Goal: Information Seeking & Learning: Learn about a topic

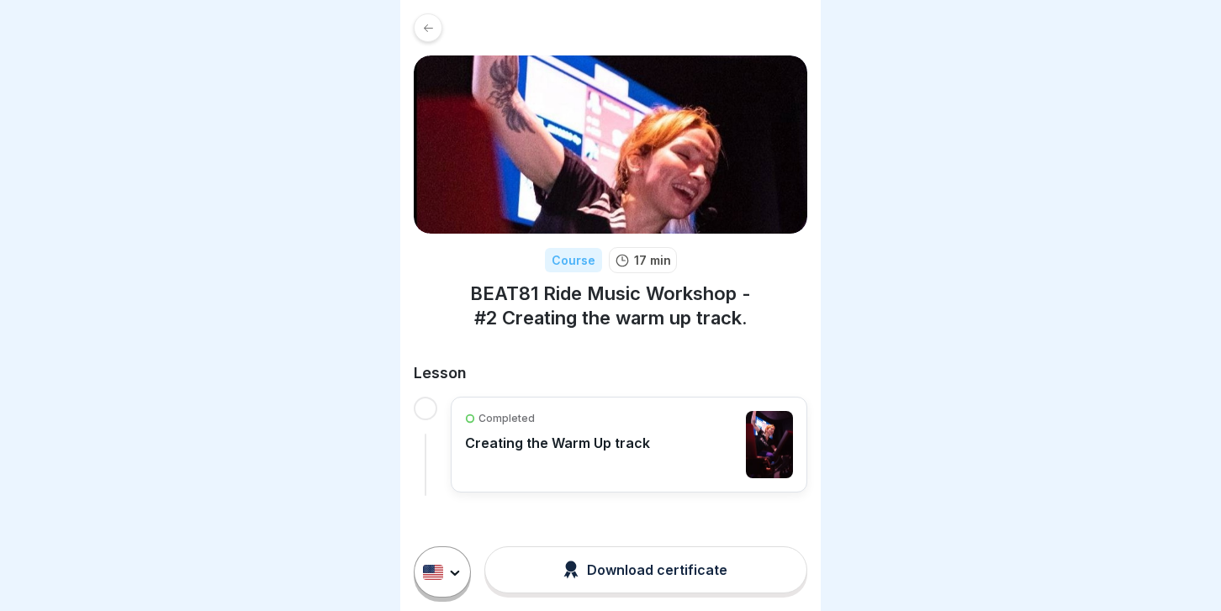
click at [420, 402] on div at bounding box center [426, 409] width 24 height 24
click at [423, 32] on icon at bounding box center [428, 28] width 13 height 13
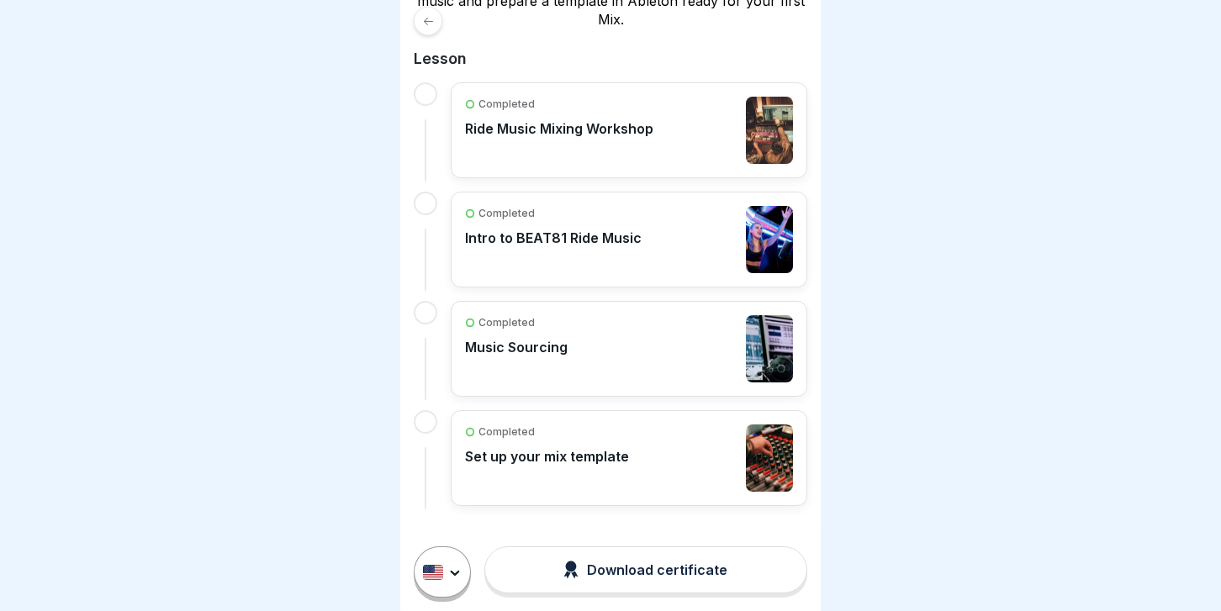
scroll to position [369, 0]
click at [590, 232] on p "Intro to BEAT81 Ride Music" at bounding box center [553, 238] width 177 height 17
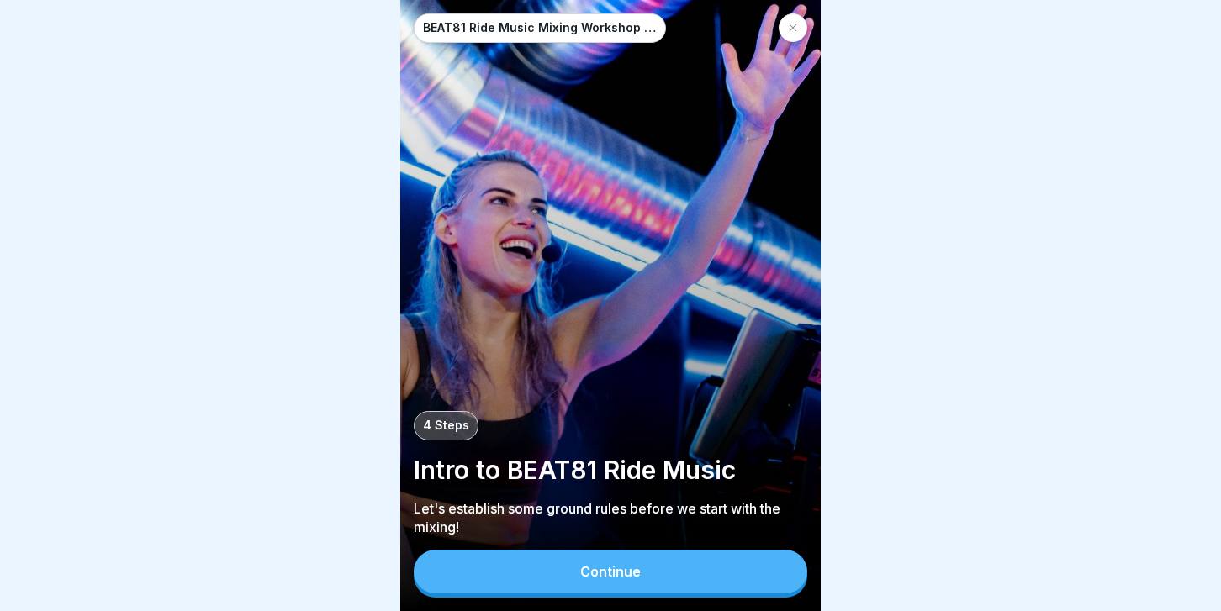
click at [548, 583] on button "Continue" at bounding box center [611, 572] width 394 height 44
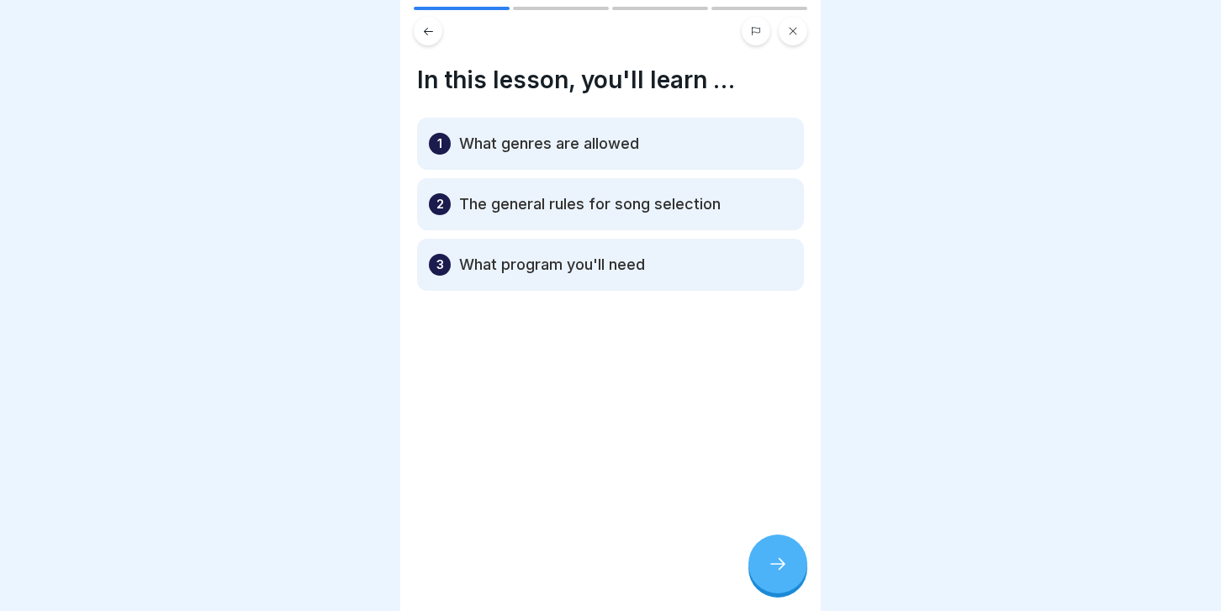
click at [763, 568] on div at bounding box center [777, 564] width 59 height 59
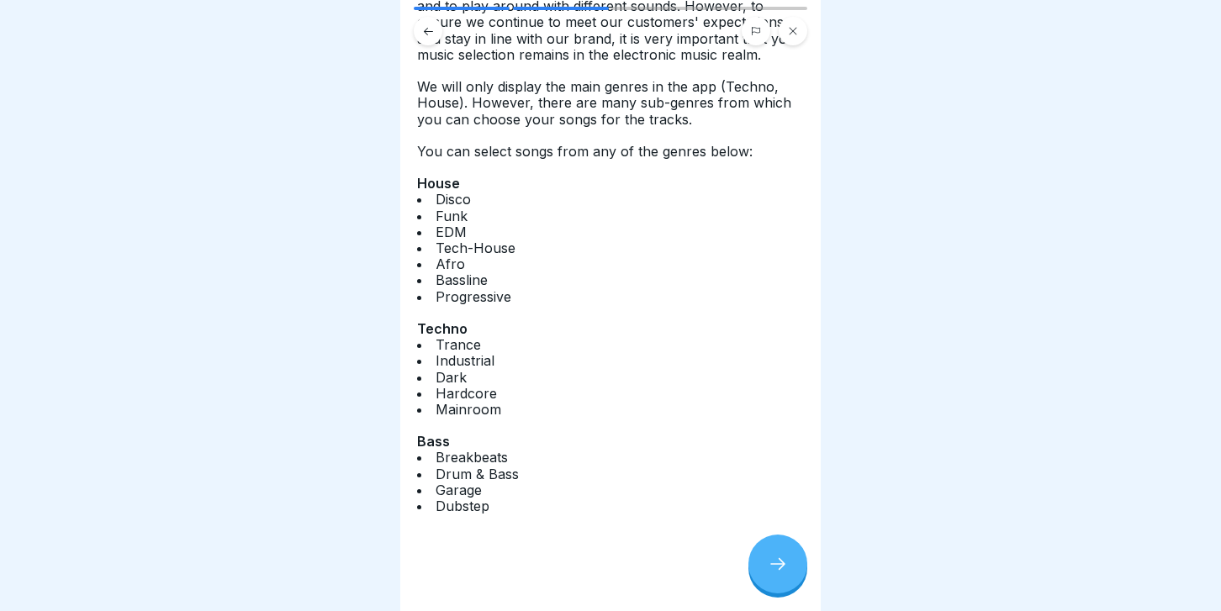
scroll to position [124, 0]
click at [768, 562] on div at bounding box center [777, 564] width 59 height 59
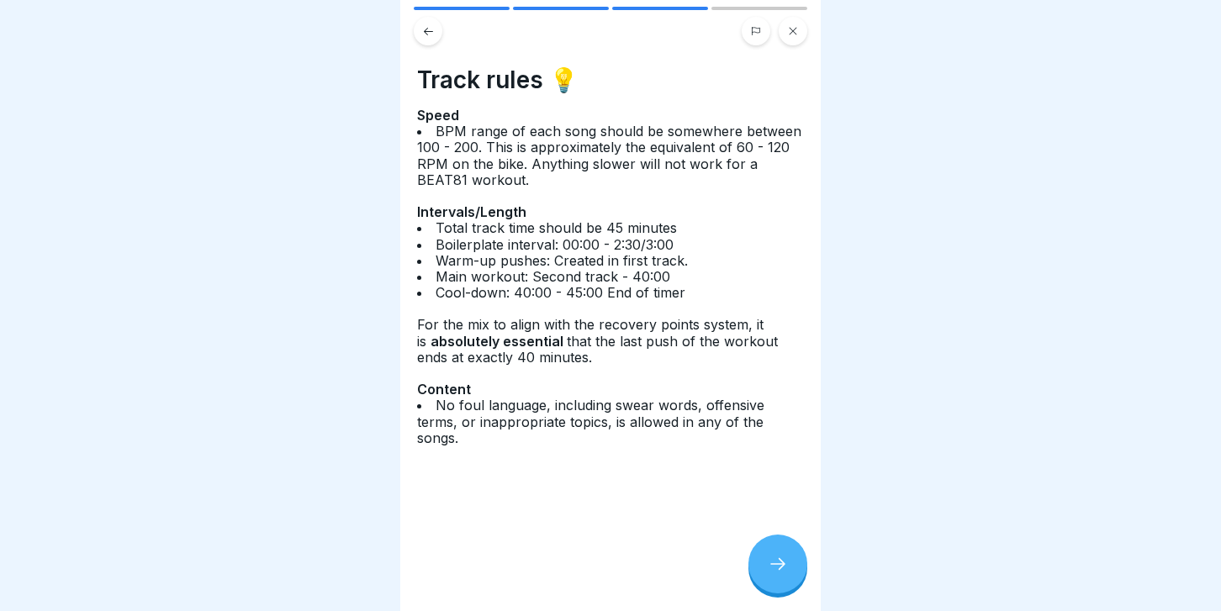
click at [775, 563] on icon at bounding box center [778, 564] width 20 height 20
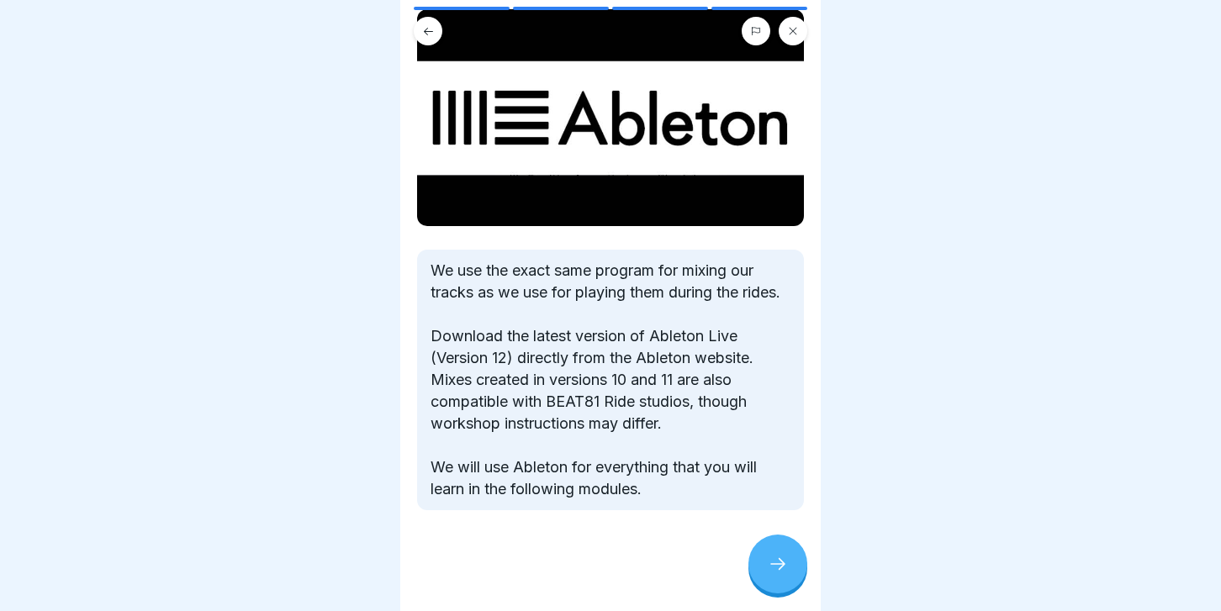
scroll to position [130, 0]
click at [787, 568] on icon at bounding box center [778, 564] width 20 height 20
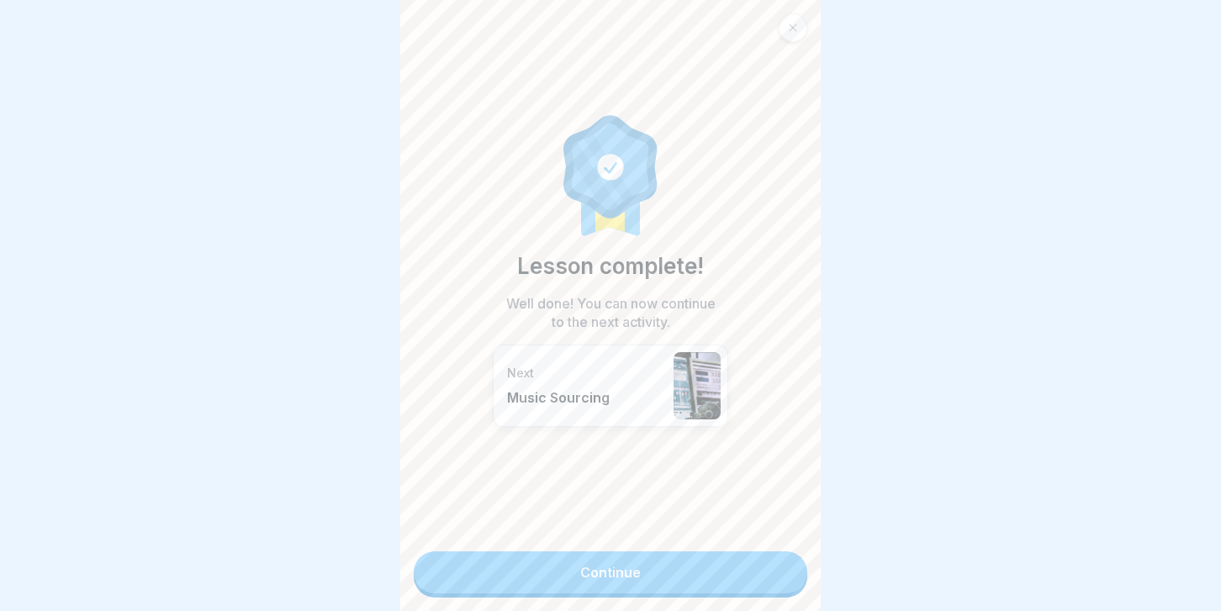
click at [674, 594] on div "Lesson complete! Well done! You can now continue to the next activity. Next Mus…" at bounding box center [610, 305] width 420 height 611
click at [656, 572] on link "Continue" at bounding box center [611, 573] width 394 height 42
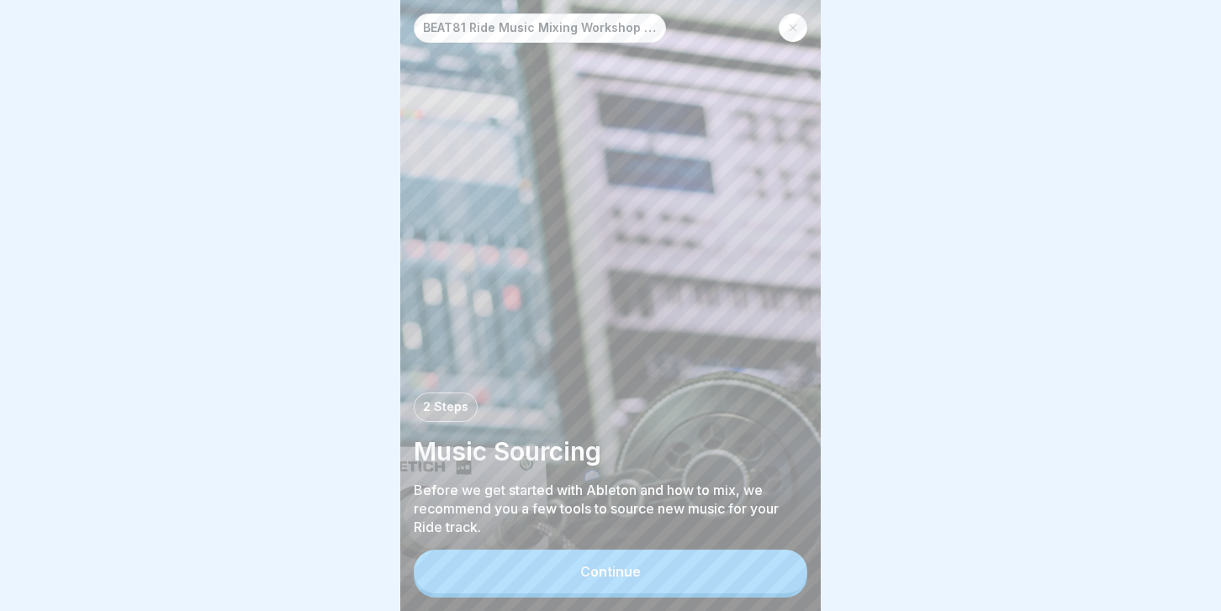
click at [617, 577] on div "Continue" at bounding box center [610, 571] width 61 height 15
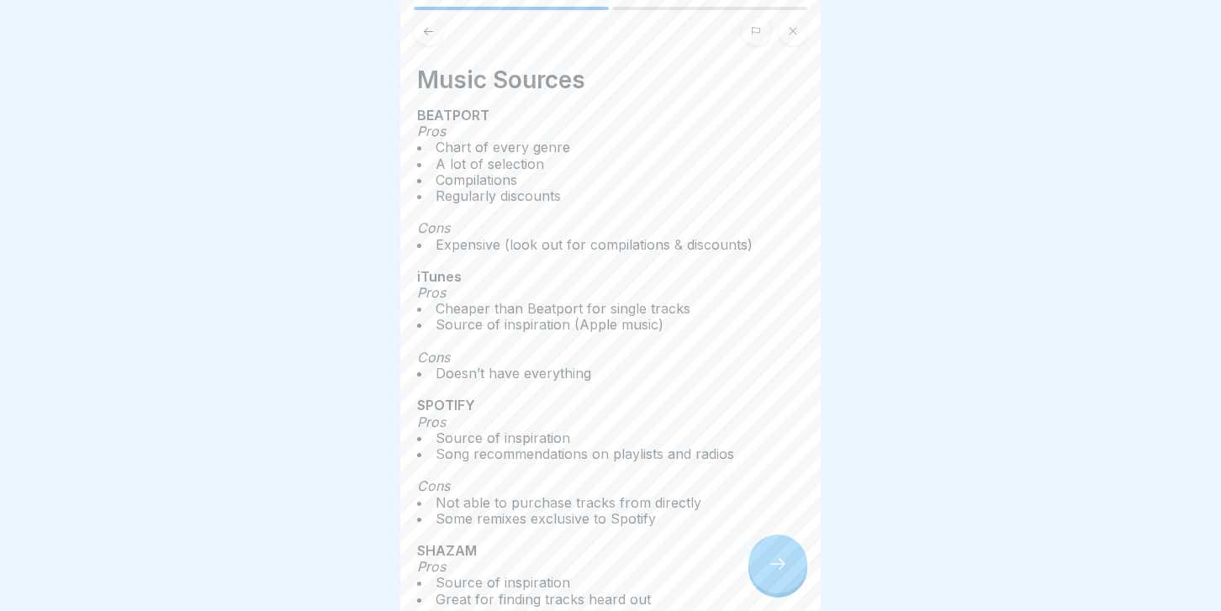
click at [754, 577] on div at bounding box center [777, 564] width 59 height 59
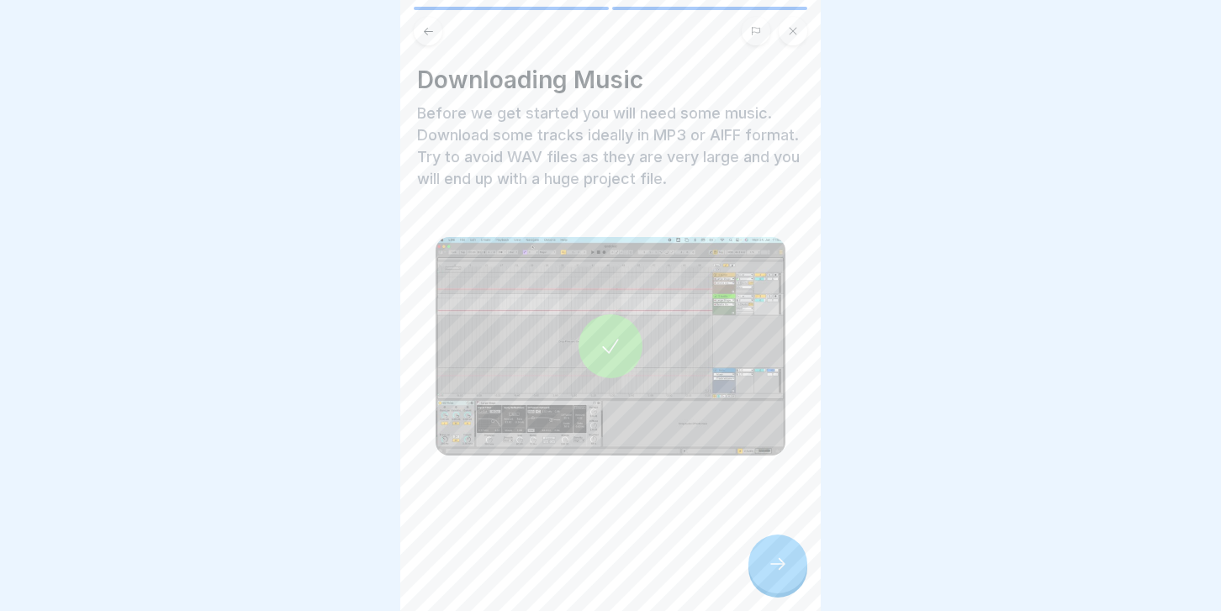
click at [754, 577] on div at bounding box center [777, 564] width 59 height 59
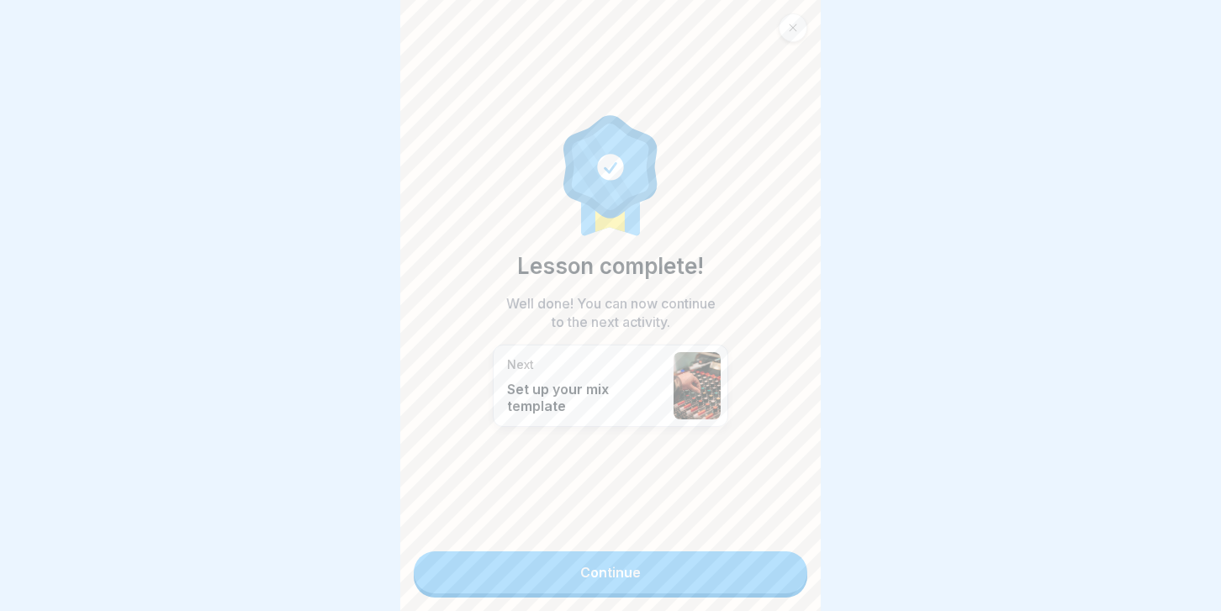
click at [754, 576] on link "Continue" at bounding box center [611, 573] width 394 height 42
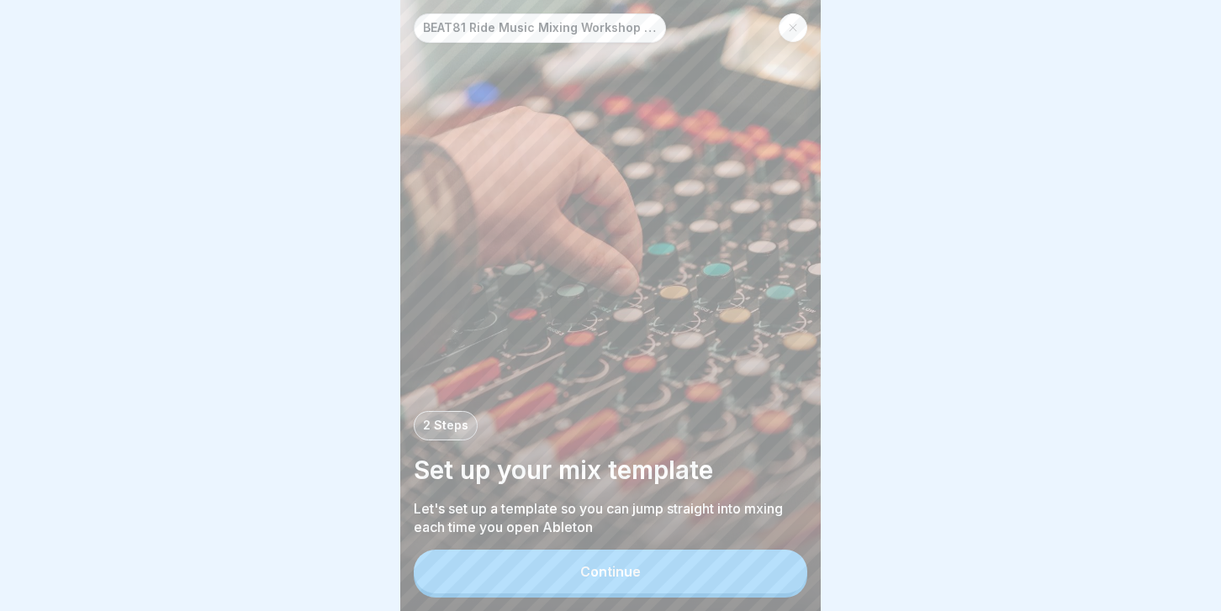
click at [643, 575] on button "Continue" at bounding box center [611, 572] width 394 height 44
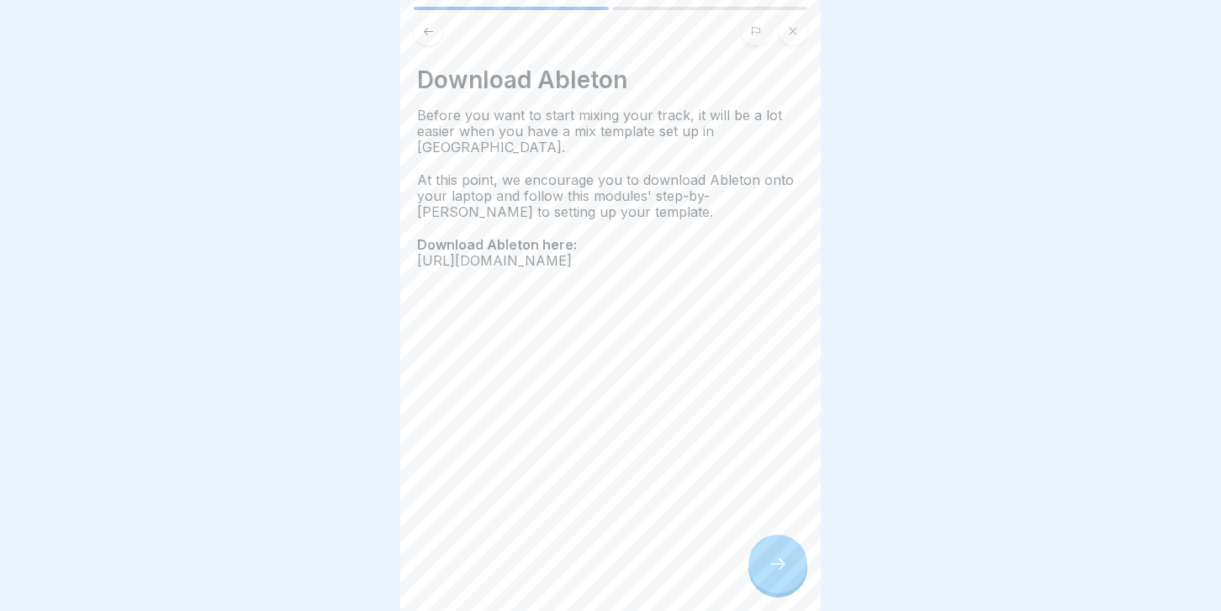
click at [784, 563] on icon at bounding box center [778, 564] width 20 height 20
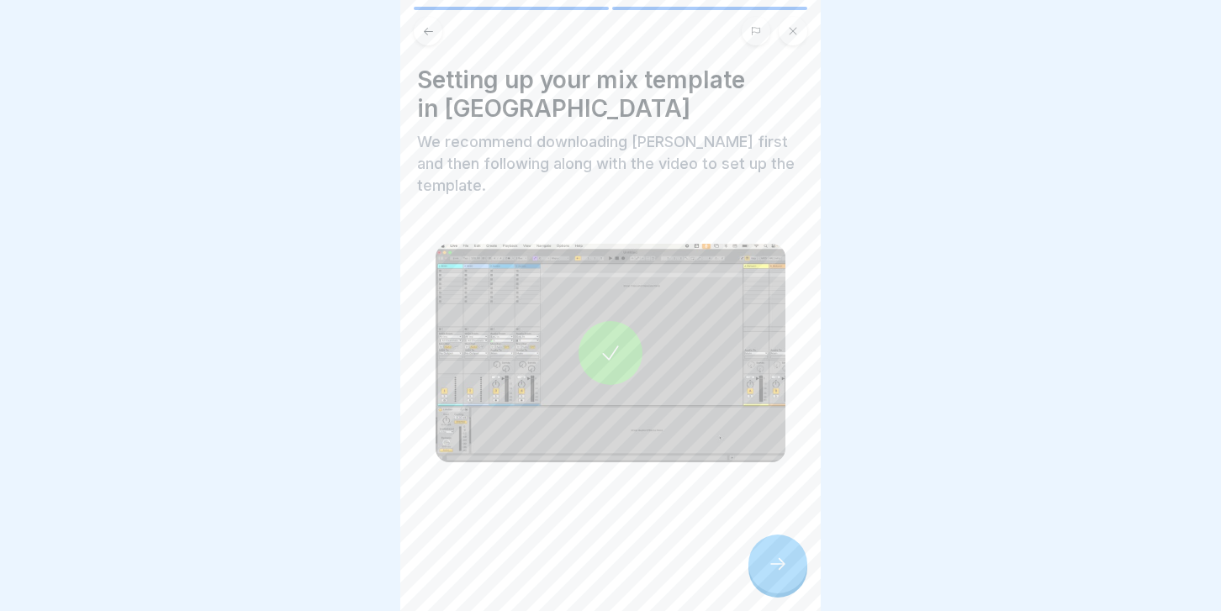
click at [783, 562] on icon at bounding box center [778, 564] width 20 height 20
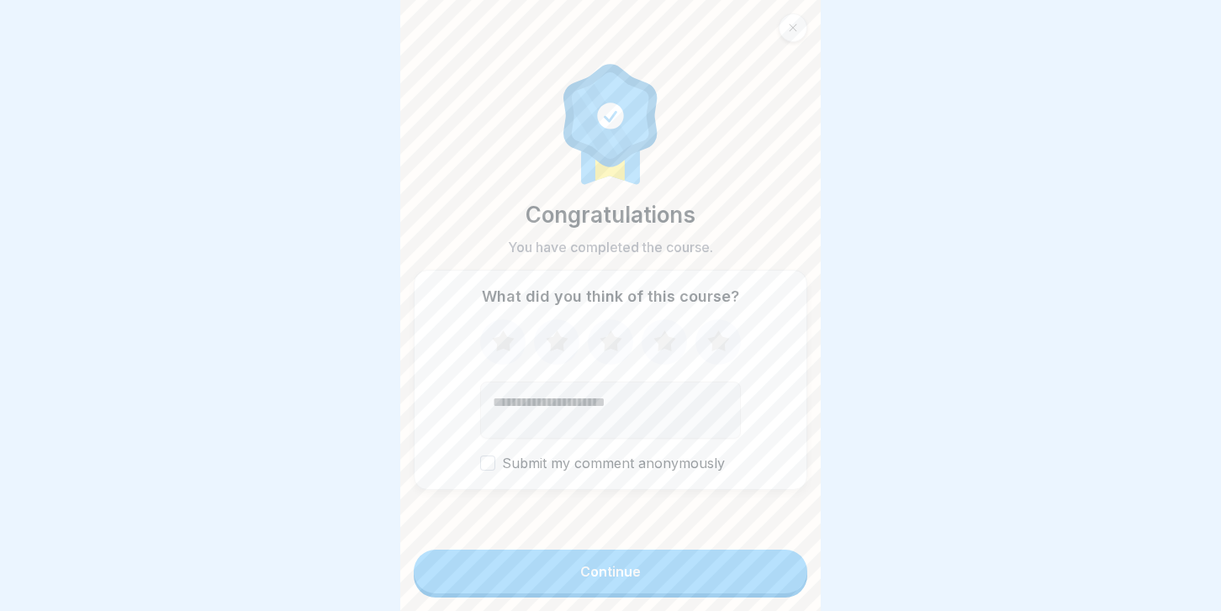
click at [783, 561] on button "Continue" at bounding box center [611, 572] width 394 height 44
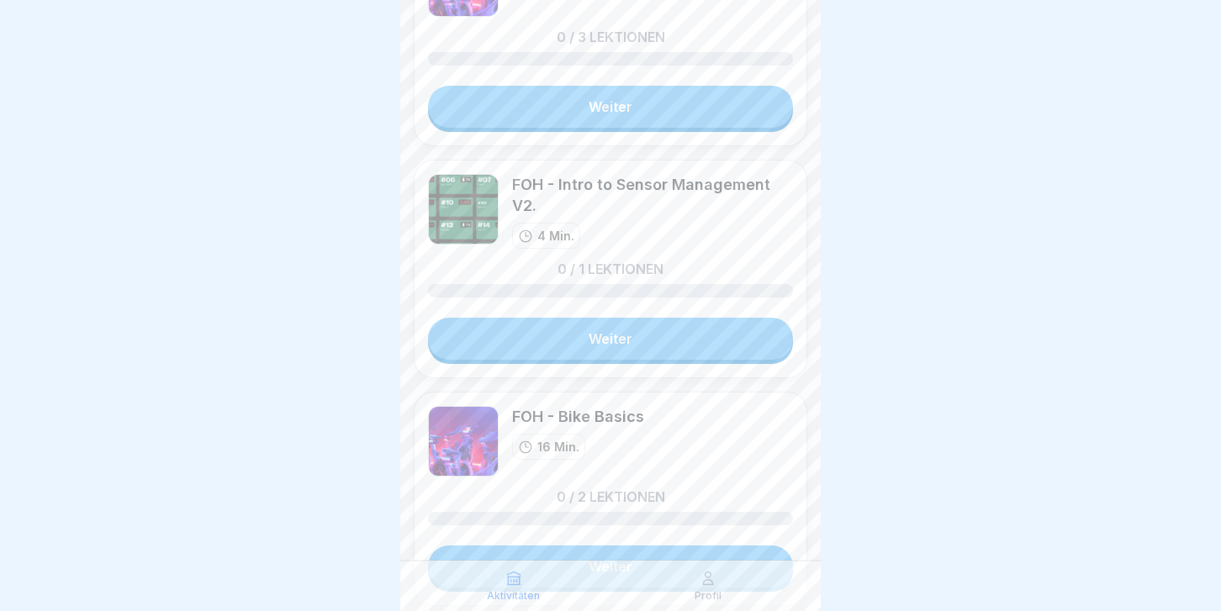
scroll to position [1442, 0]
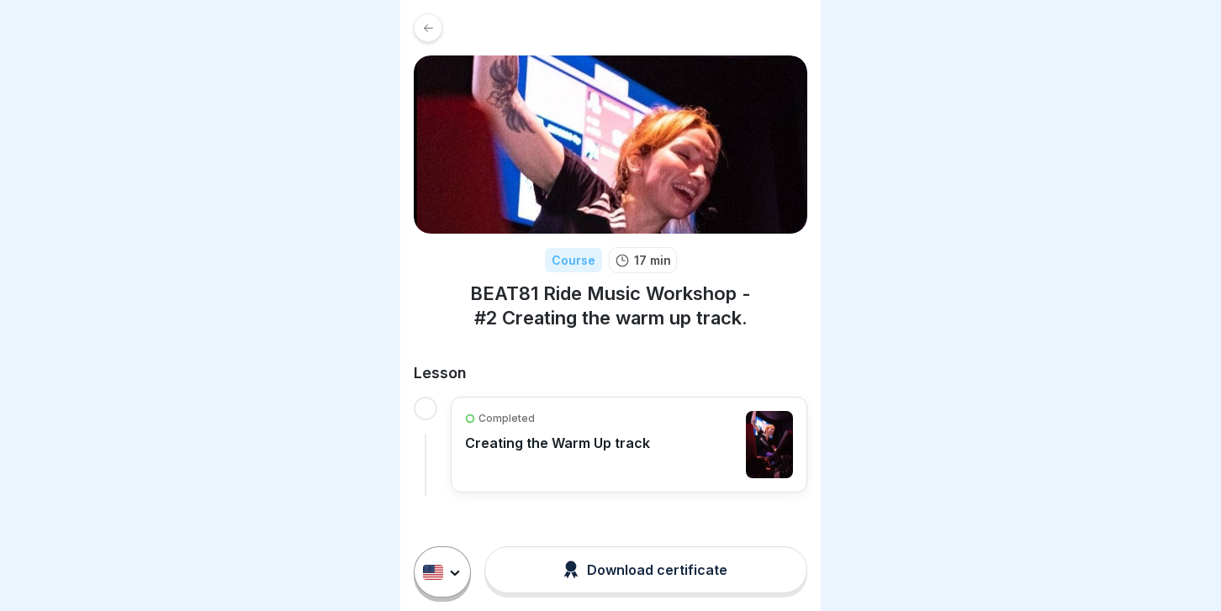
click at [427, 408] on div at bounding box center [426, 409] width 24 height 24
click at [568, 465] on div "Completed Creating the Warm Up track" at bounding box center [557, 444] width 185 height 67
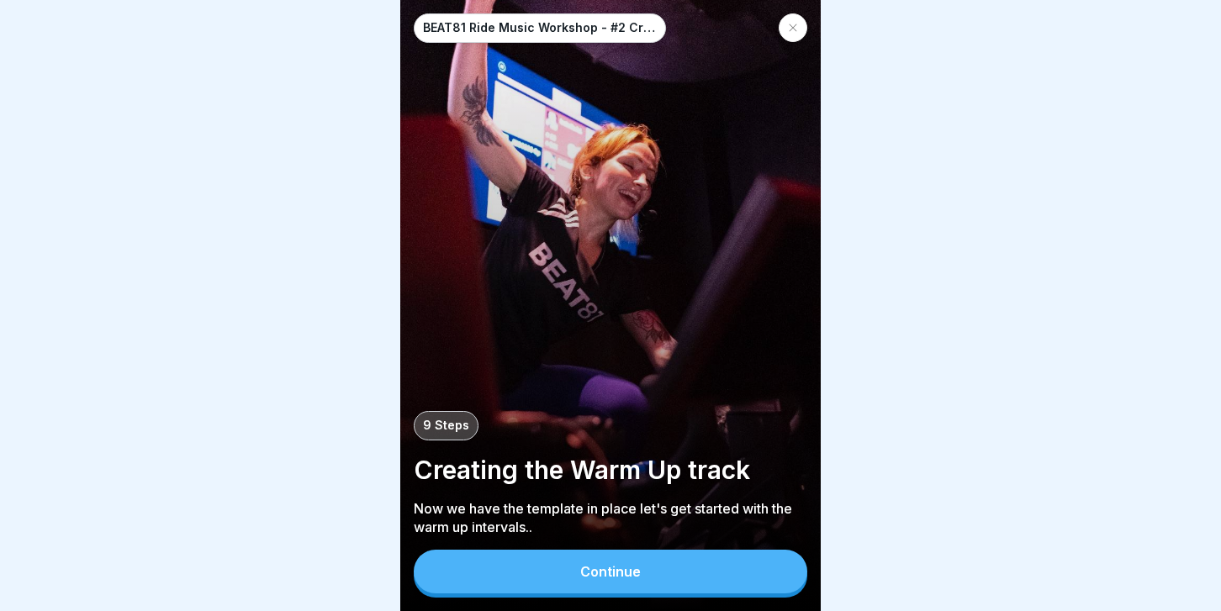
click at [573, 561] on button "Continue" at bounding box center [611, 572] width 394 height 44
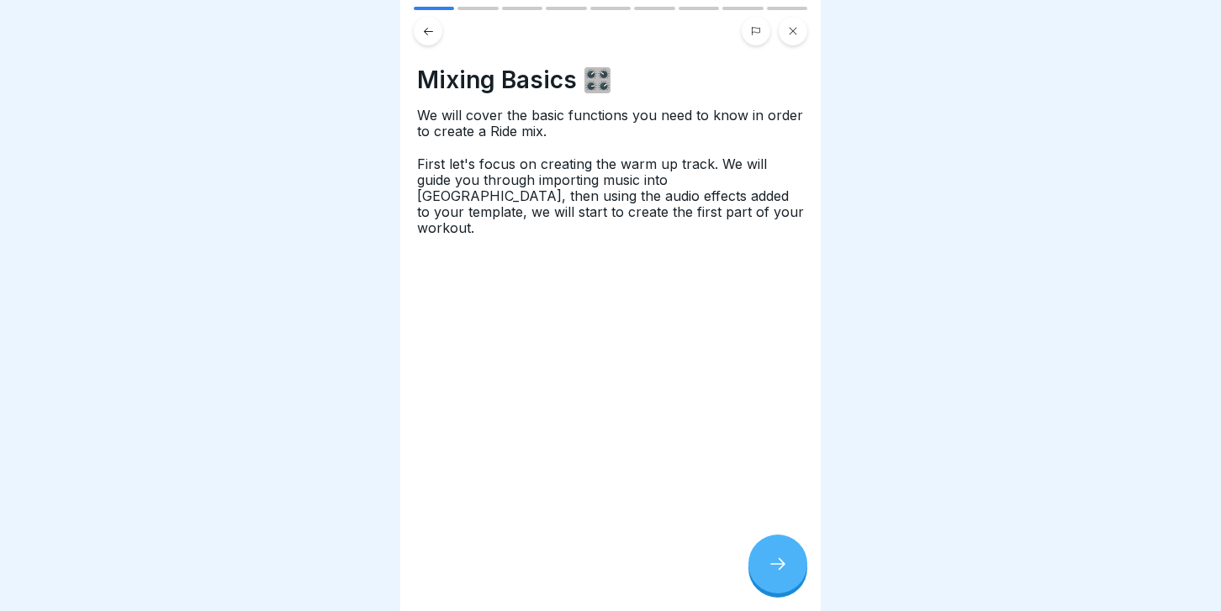
click at [796, 569] on div at bounding box center [777, 564] width 59 height 59
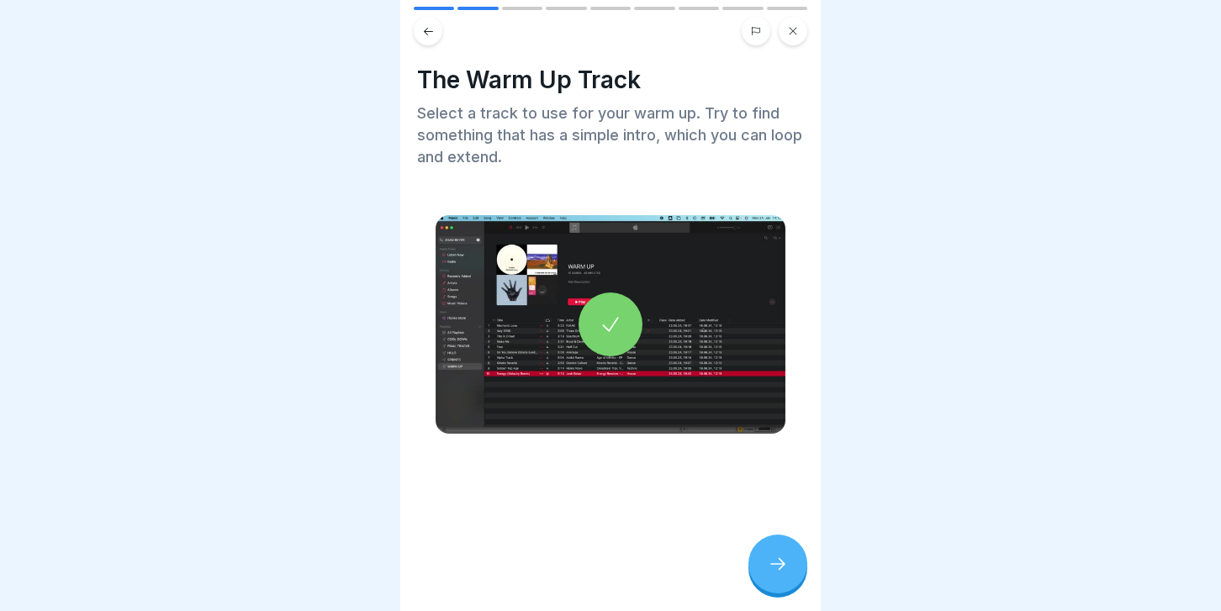
click at [791, 568] on div at bounding box center [777, 564] width 59 height 59
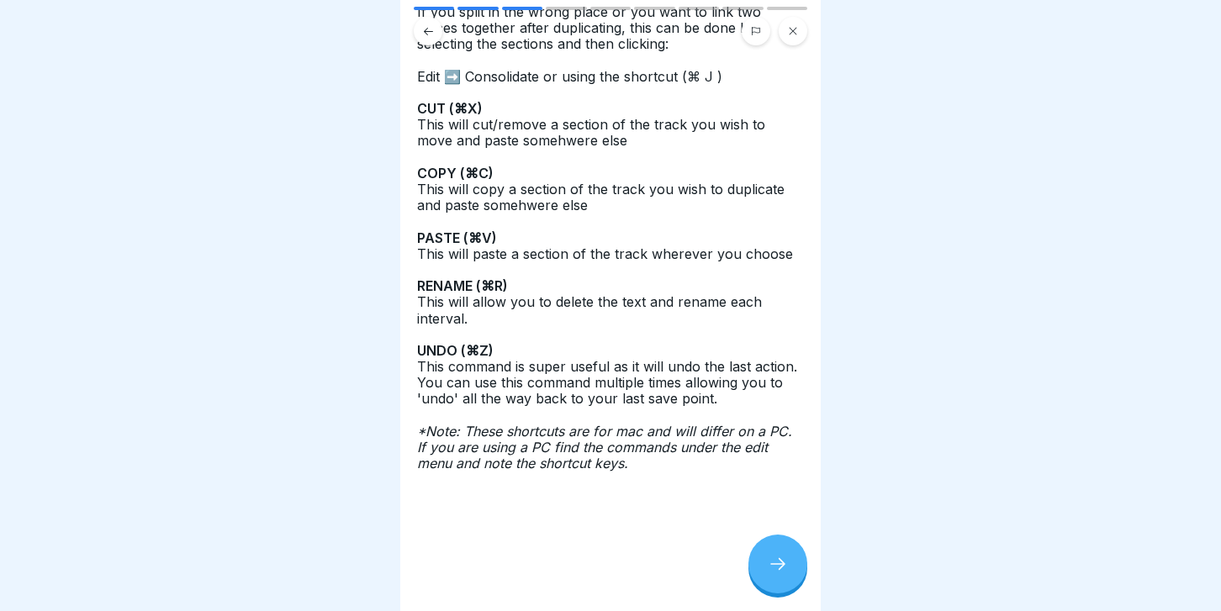
scroll to position [488, 0]
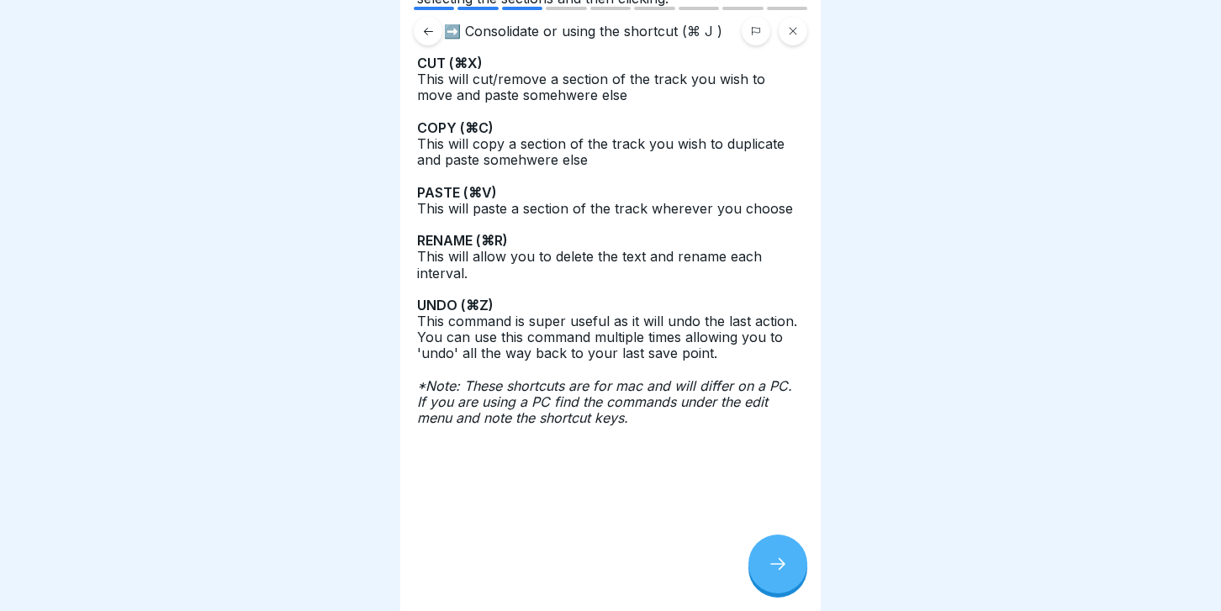
click at [788, 564] on div at bounding box center [777, 564] width 59 height 59
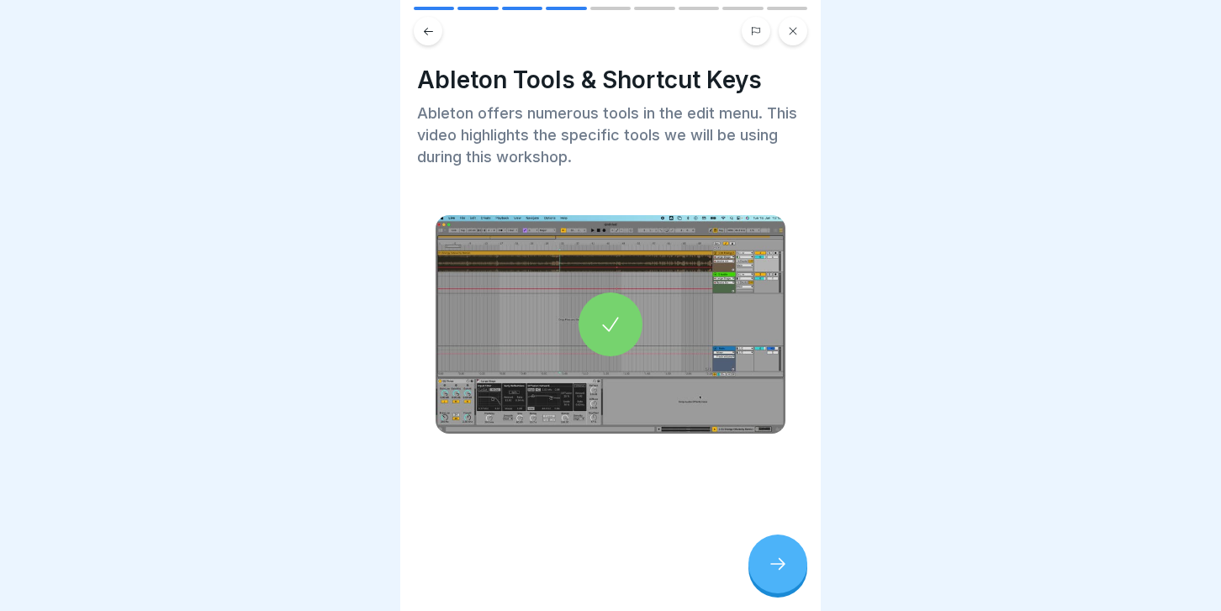
click at [788, 563] on div at bounding box center [777, 564] width 59 height 59
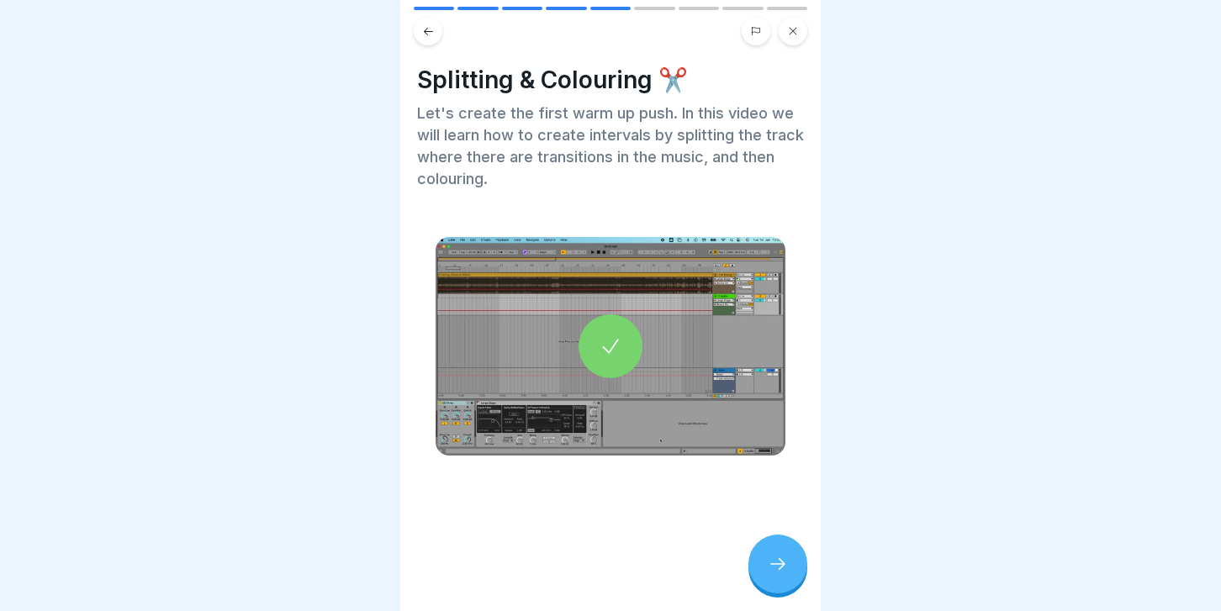
click at [788, 563] on div at bounding box center [777, 564] width 59 height 59
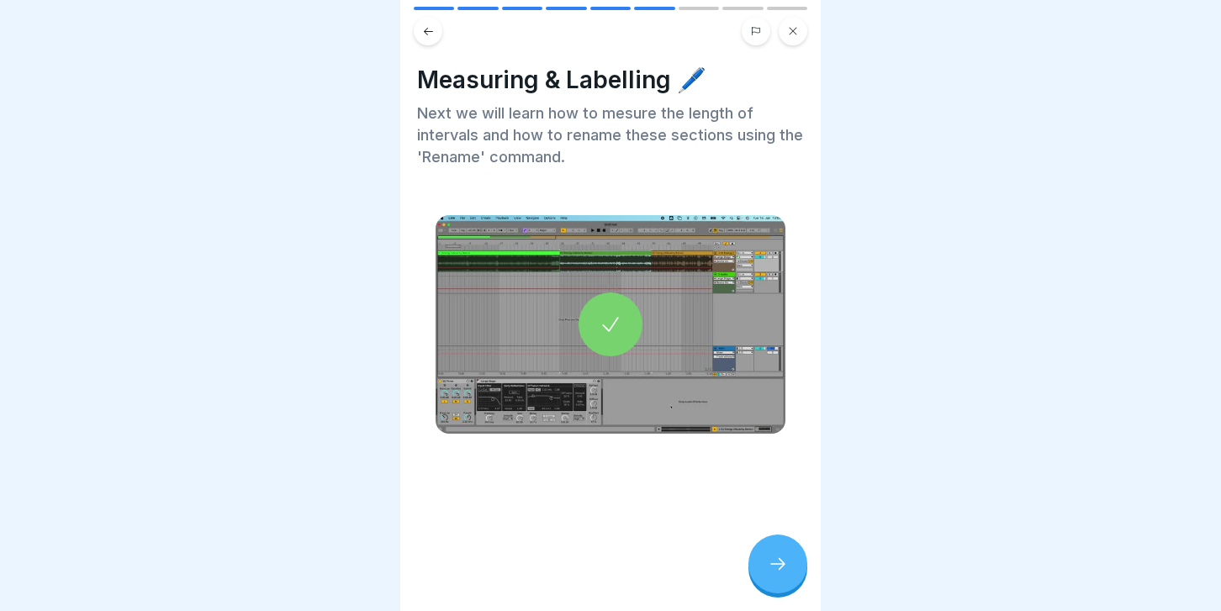
click at [426, 26] on icon at bounding box center [428, 31] width 13 height 13
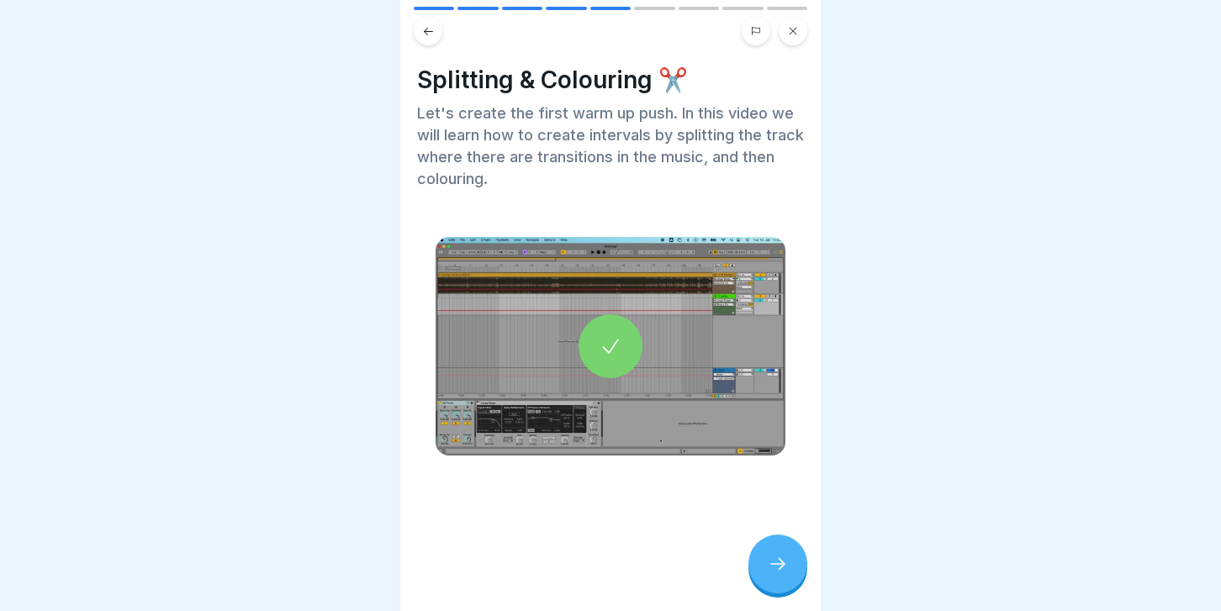
click at [608, 350] on icon at bounding box center [611, 347] width 24 height 24
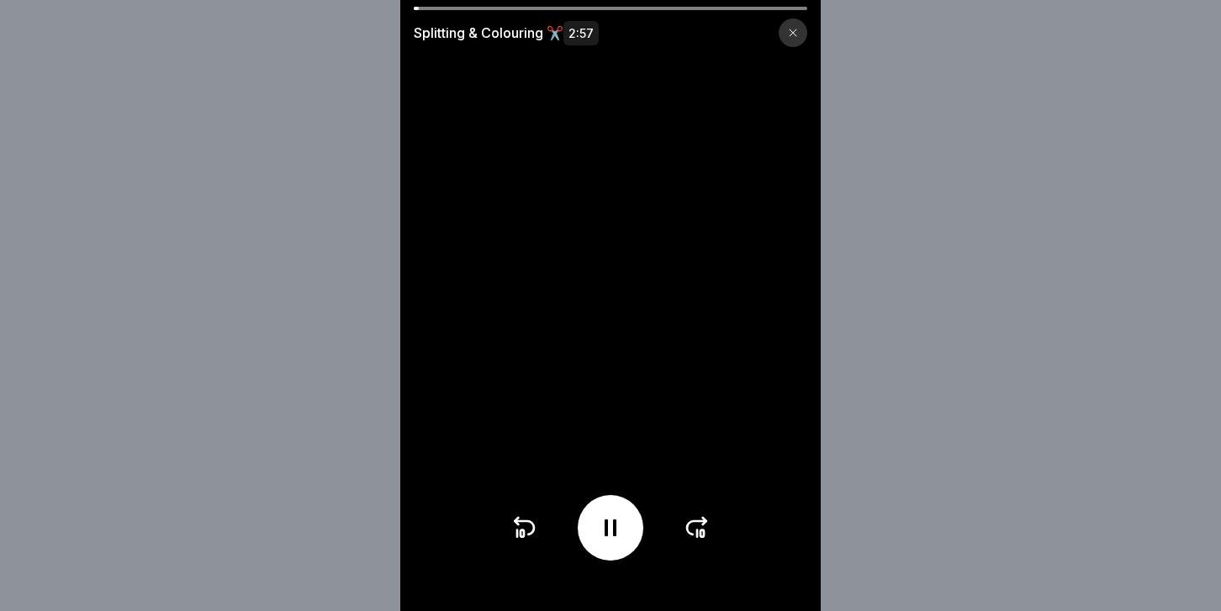
drag, startPoint x: 417, startPoint y: 8, endPoint x: 480, endPoint y: 9, distance: 63.1
click at [480, 9] on div at bounding box center [611, 8] width 394 height 3
click at [690, 527] on icon at bounding box center [697, 528] width 27 height 27
click at [697, 531] on icon at bounding box center [697, 534] width 0 height 7
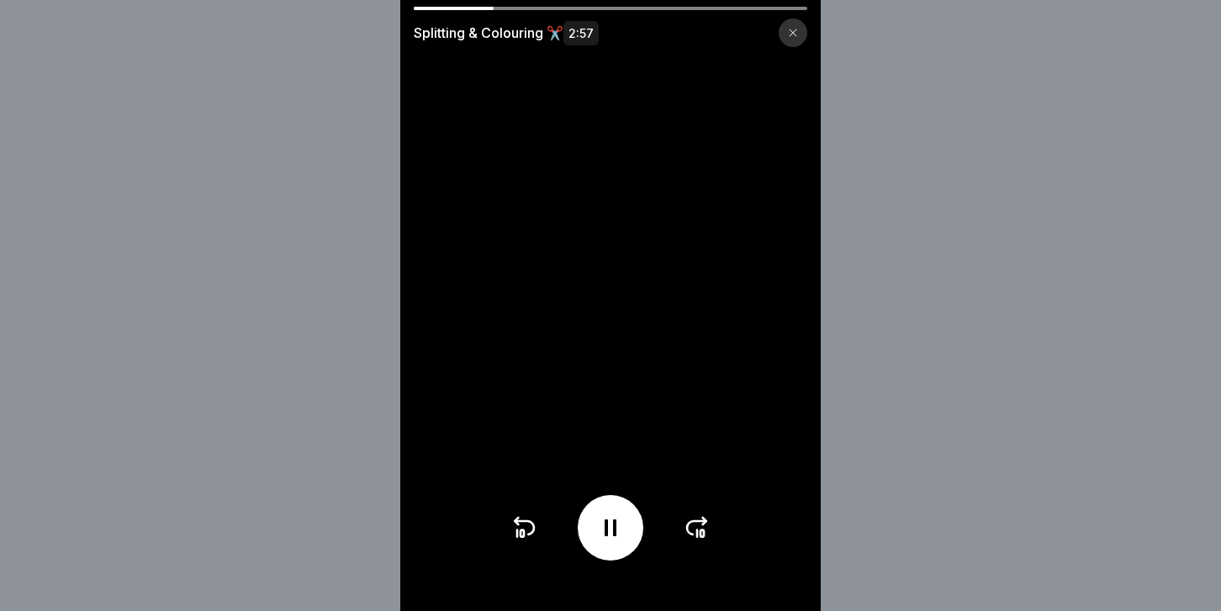
click at [694, 531] on icon at bounding box center [697, 528] width 27 height 27
click at [693, 530] on icon at bounding box center [697, 528] width 27 height 27
click at [695, 530] on icon at bounding box center [697, 528] width 27 height 27
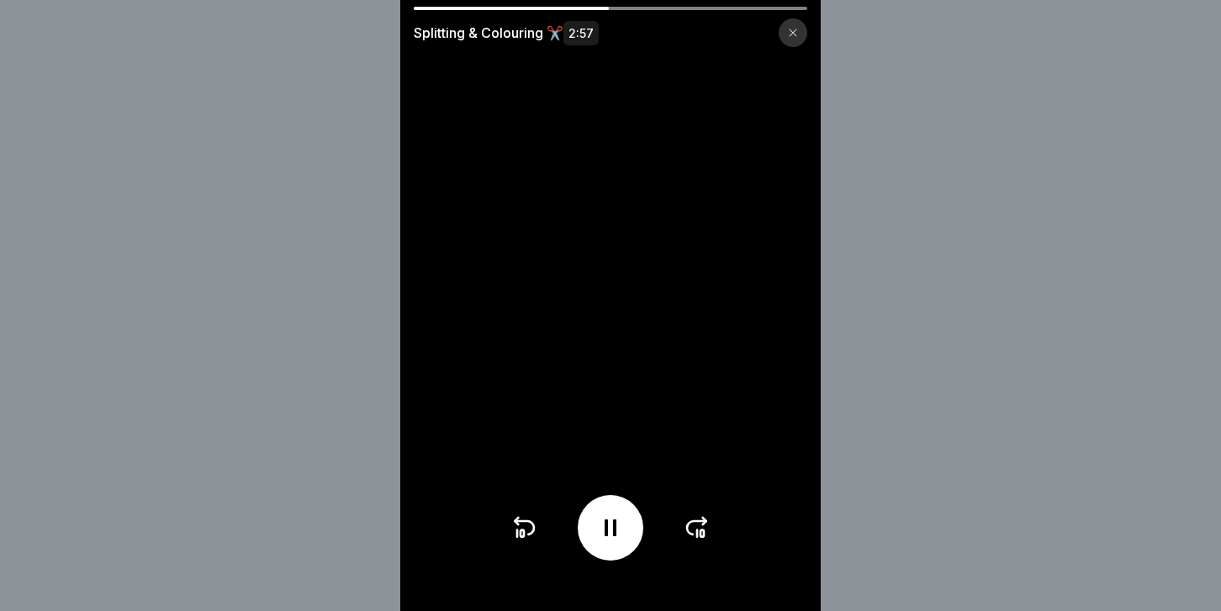
click at [695, 530] on icon at bounding box center [697, 528] width 27 height 27
click at [695, 526] on icon at bounding box center [697, 528] width 27 height 27
click at [704, 527] on icon at bounding box center [697, 528] width 27 height 27
click at [703, 534] on icon at bounding box center [702, 534] width 3 height 7
click at [616, 537] on icon at bounding box center [610, 528] width 27 height 27
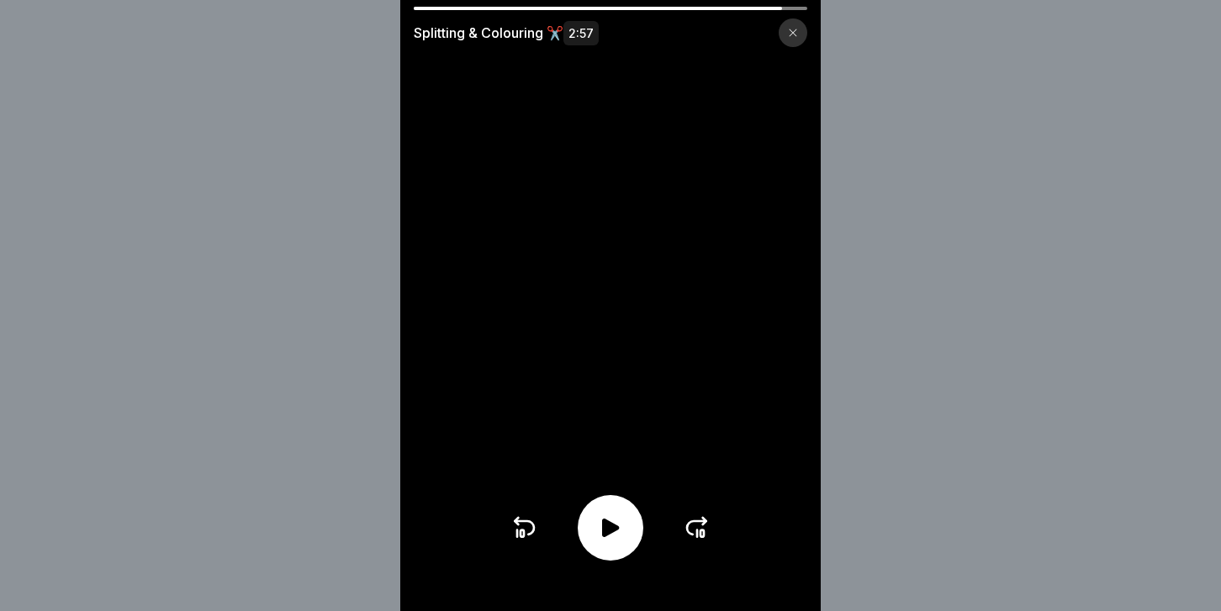
click at [616, 537] on icon at bounding box center [610, 528] width 27 height 27
click at [523, 529] on icon at bounding box center [523, 528] width 27 height 27
